Goal: Navigation & Orientation: Find specific page/section

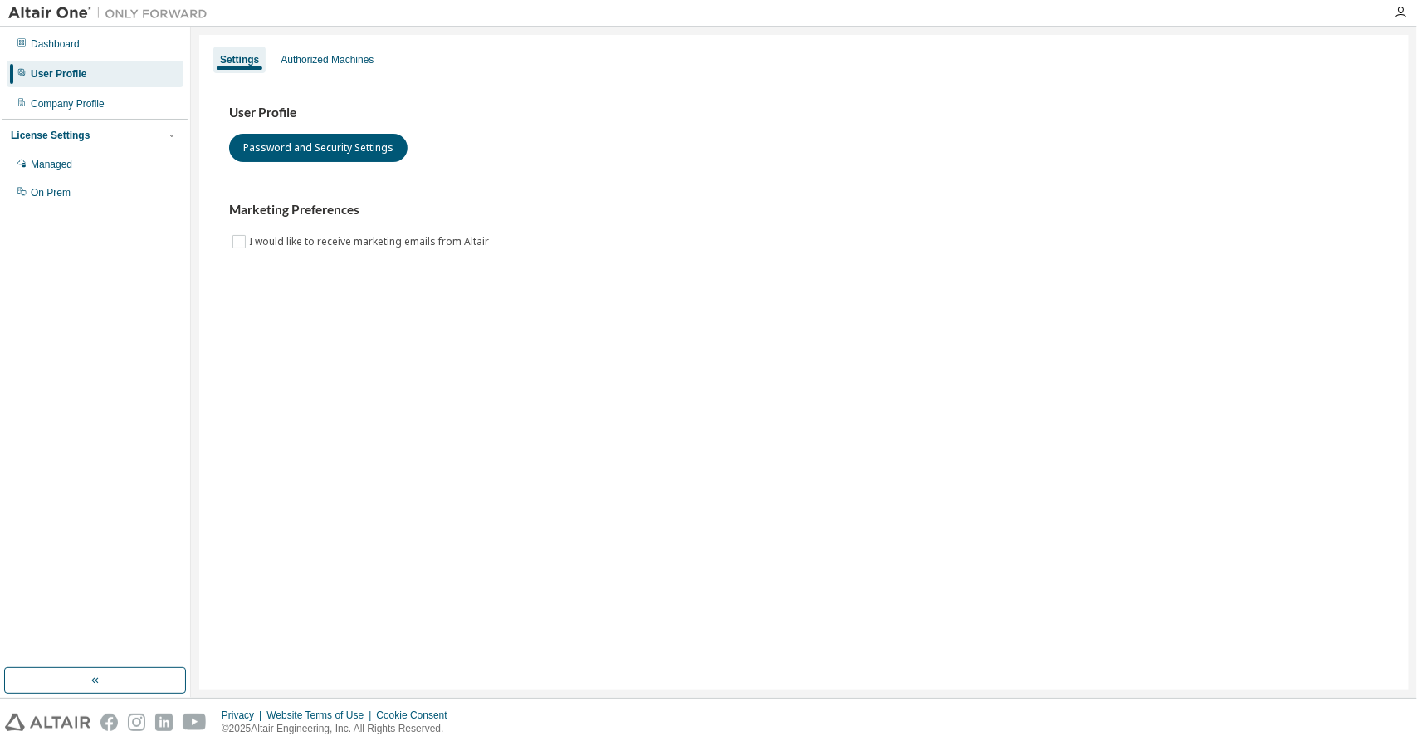
click at [95, 62] on div "User Profile" at bounding box center [95, 74] width 177 height 27
click at [87, 34] on div "Dashboard" at bounding box center [95, 44] width 177 height 27
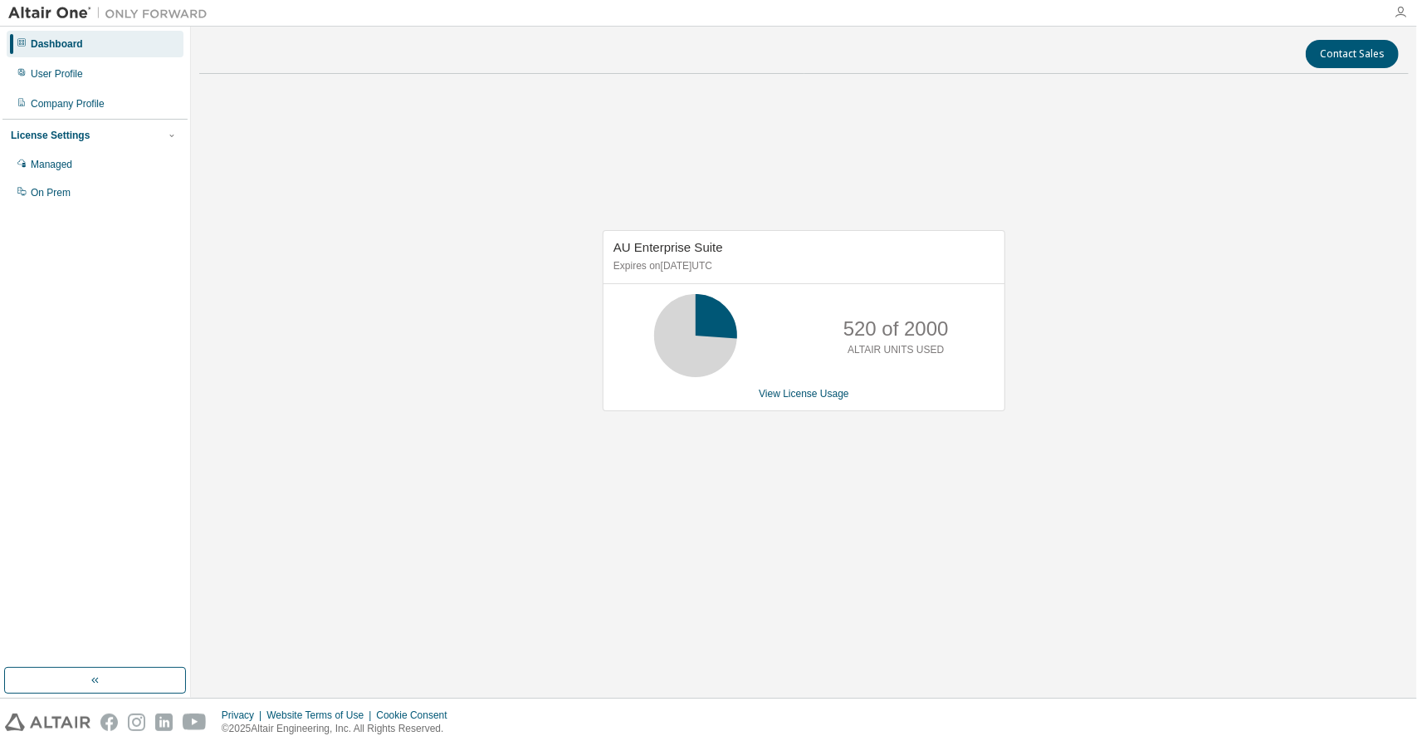
click at [1406, 7] on icon "button" at bounding box center [1400, 12] width 13 height 13
